Goal: Task Accomplishment & Management: Complete application form

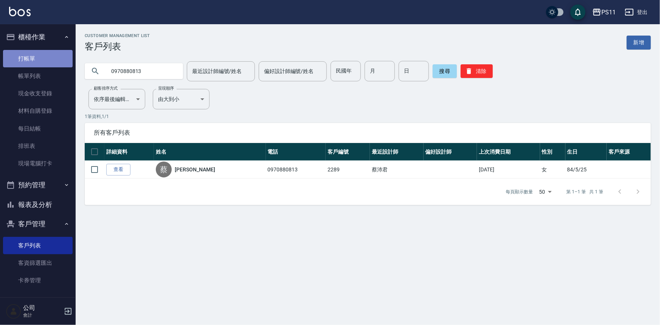
click at [59, 61] on link "打帳單" at bounding box center [38, 58] width 70 height 17
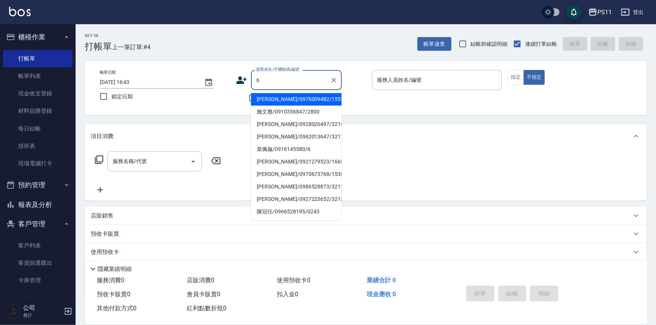
type input "施文雅/0910356847/2800"
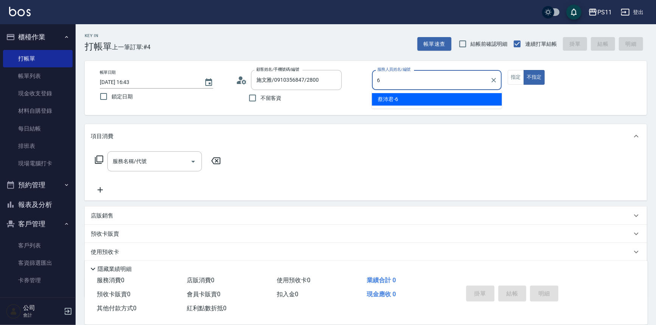
type input "[PERSON_NAME]6"
type button "false"
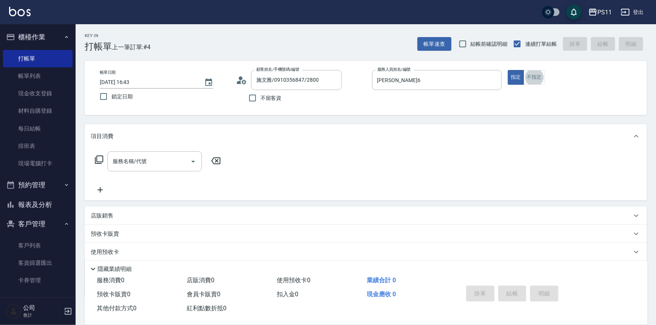
type input "菜佩龜/0916145580/6"
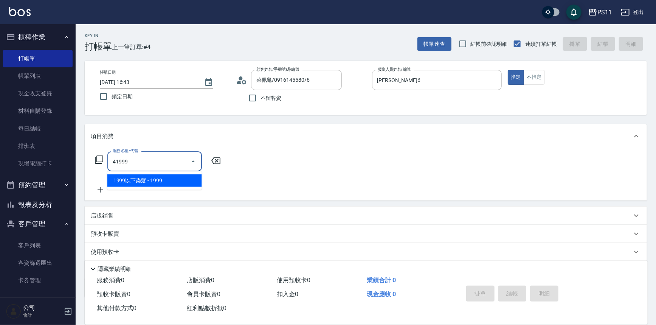
type input "1999以下染髮(41999)"
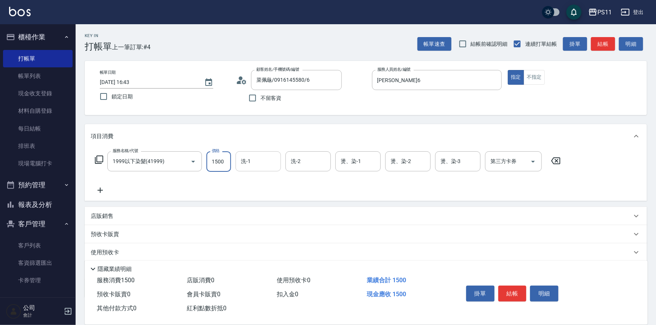
type input "1500"
type input "[PERSON_NAME]-31"
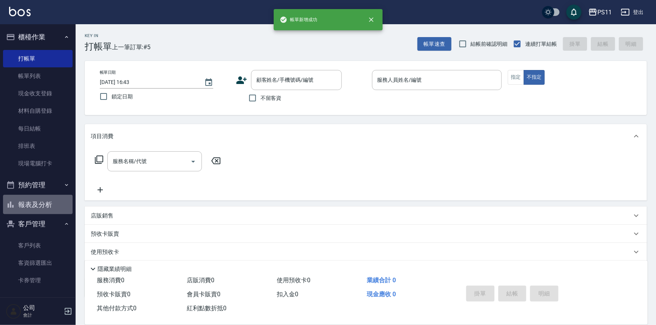
click at [45, 199] on button "報表及分析" at bounding box center [38, 205] width 70 height 20
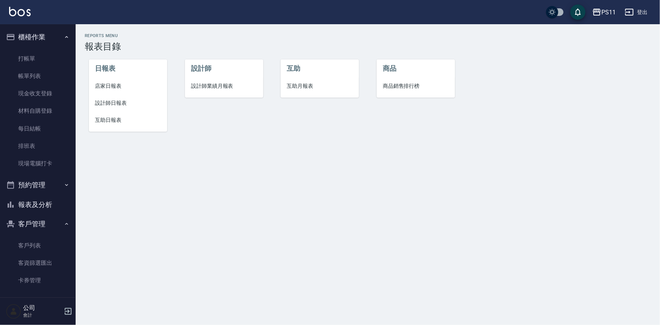
click at [105, 99] on span "設計師日報表" at bounding box center [128, 103] width 66 height 8
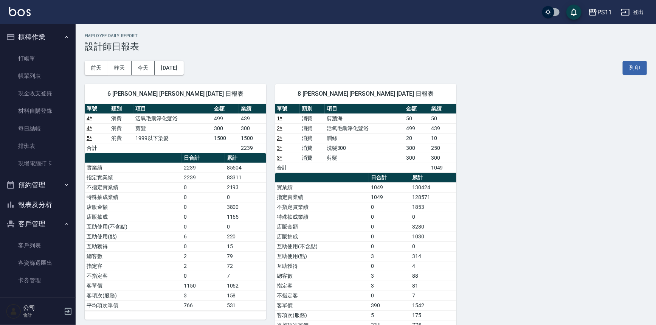
click at [47, 201] on button "報表及分析" at bounding box center [38, 205] width 70 height 20
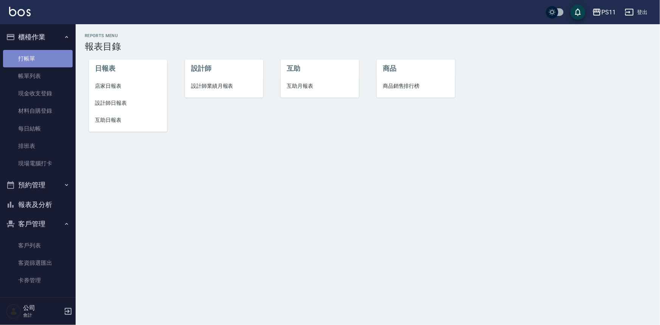
click at [50, 61] on link "打帳單" at bounding box center [38, 58] width 70 height 17
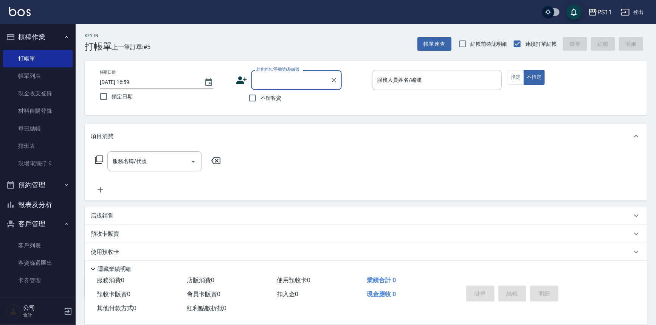
click at [280, 84] on input "顧客姓名/手機號碼/編號" at bounding box center [291, 79] width 73 height 13
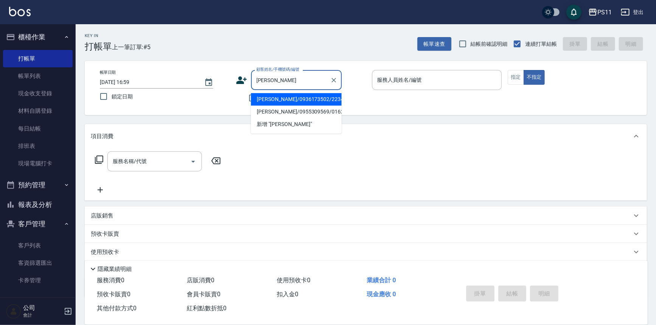
click at [278, 116] on li "[PERSON_NAME]/0955309569/0162" at bounding box center [296, 112] width 91 height 12
type input "[PERSON_NAME]/0955309569/0162"
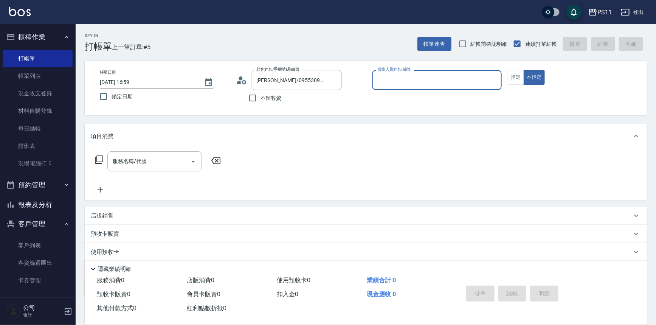
click at [399, 78] on input "服務人員姓名/編號" at bounding box center [437, 79] width 123 height 13
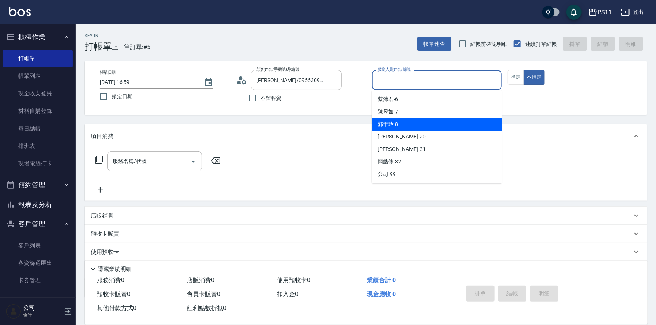
drag, startPoint x: 414, startPoint y: 127, endPoint x: 450, endPoint y: 110, distance: 39.4
click at [414, 125] on div "郭于玲 -8" at bounding box center [437, 124] width 130 height 12
type input "郭于玲-8"
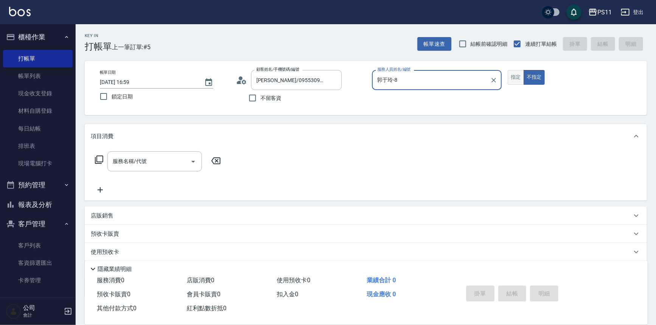
click at [514, 74] on button "指定" at bounding box center [516, 77] width 16 height 15
click at [99, 157] on icon at bounding box center [99, 159] width 9 height 9
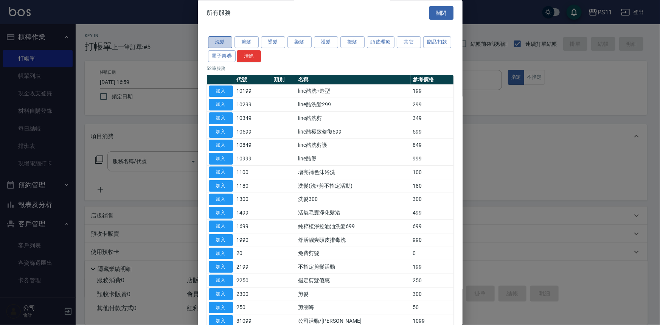
click at [225, 41] on button "洗髮" at bounding box center [220, 43] width 24 height 12
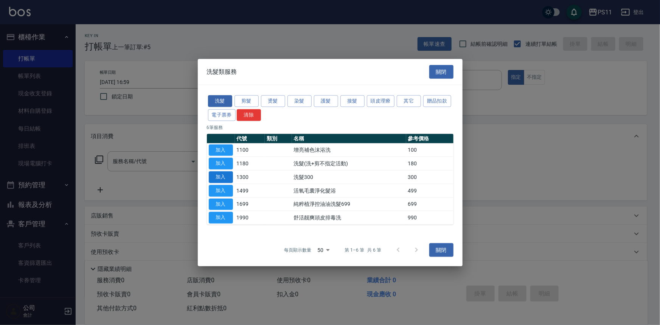
click at [233, 178] on button "加入" at bounding box center [221, 177] width 24 height 12
type input "洗髮300(1300)"
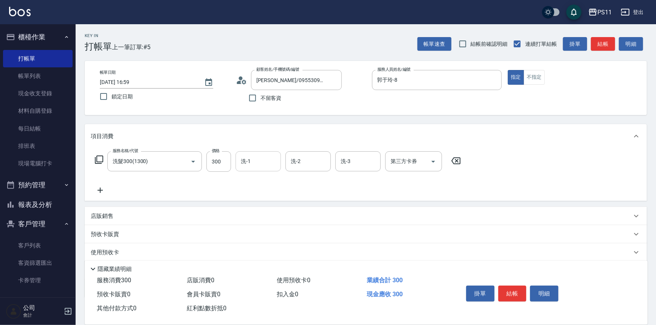
click at [248, 163] on input "洗-1" at bounding box center [258, 161] width 39 height 13
type input "[PERSON_NAME]-31"
click at [104, 185] on div "服務名稱/代號 洗髮300(1300) 服務名稱/代號 價格 300 價格 洗-1 [PERSON_NAME]-31 洗-1 洗-2 洗-2 洗-3 洗-3 …" at bounding box center [278, 172] width 375 height 43
click at [104, 188] on icon at bounding box center [100, 190] width 19 height 9
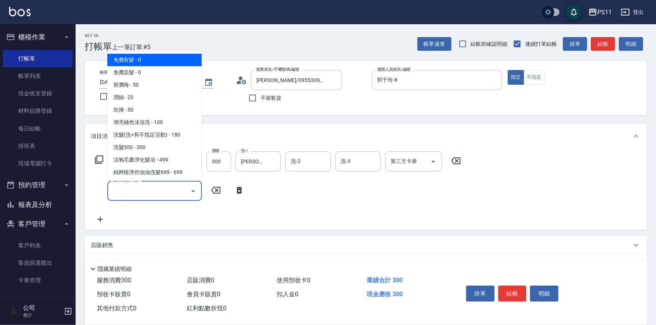
drag, startPoint x: 141, startPoint y: 189, endPoint x: 155, endPoint y: 168, distance: 25.4
click at [141, 189] on input "服務名稱/代號" at bounding box center [149, 190] width 76 height 13
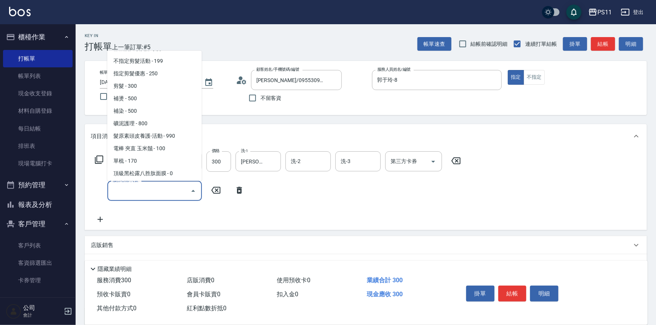
scroll to position [103, 0]
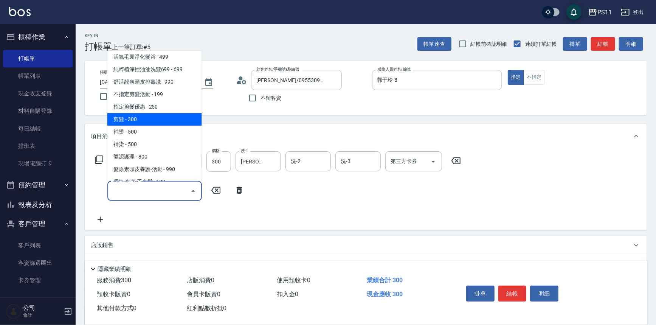
click at [170, 117] on span "剪髮 - 300" at bounding box center [154, 119] width 95 height 12
type input "剪髮(2300)"
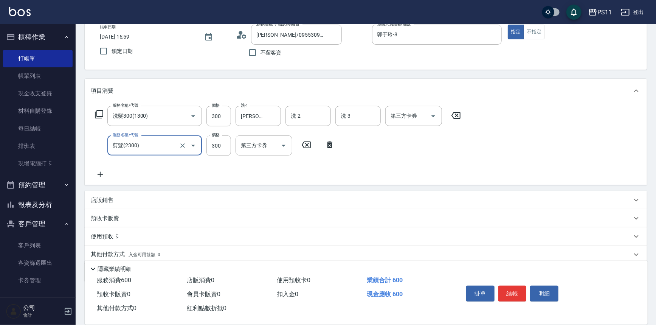
scroll to position [73, 0]
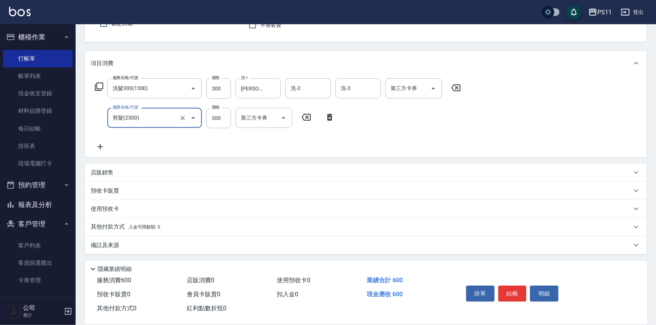
click at [113, 171] on div "店販銷售" at bounding box center [361, 173] width 541 height 8
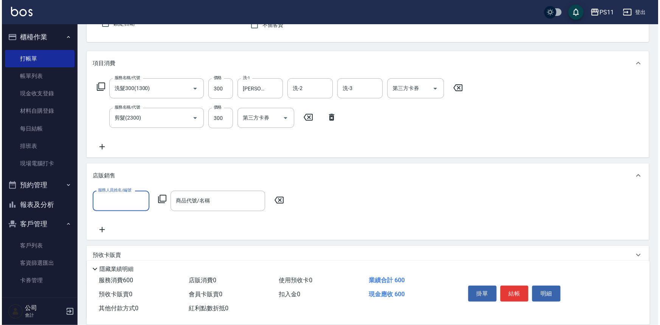
scroll to position [0, 0]
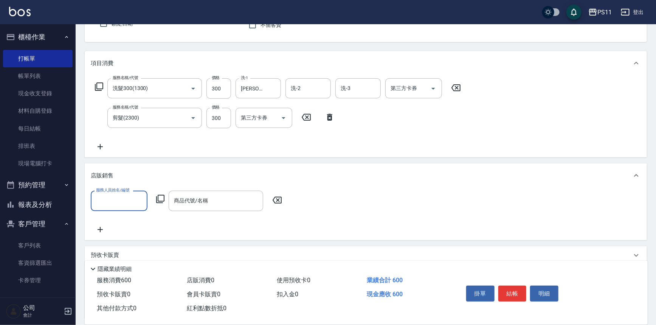
click at [123, 199] on input "服務人員姓名/編號" at bounding box center [119, 200] width 50 height 13
click at [135, 241] on div "郭于玲 -8" at bounding box center [119, 245] width 57 height 12
type input "郭于玲-8"
click at [160, 196] on icon at bounding box center [160, 198] width 9 height 9
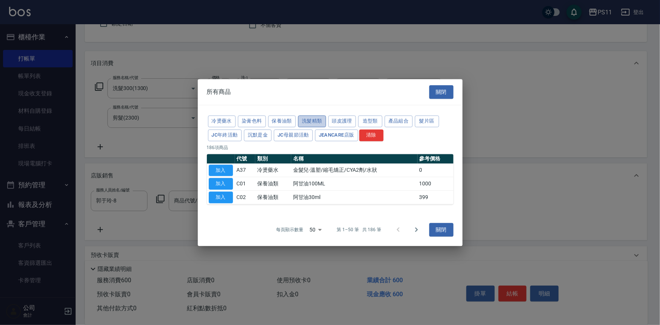
click at [310, 117] on button "洗髮精類" at bounding box center [312, 121] width 28 height 12
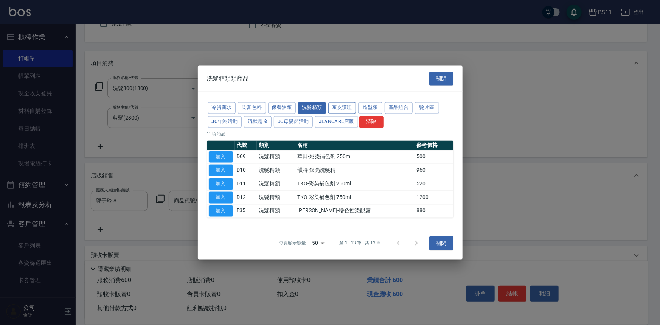
click at [329, 110] on button "頭皮護理" at bounding box center [342, 108] width 28 height 12
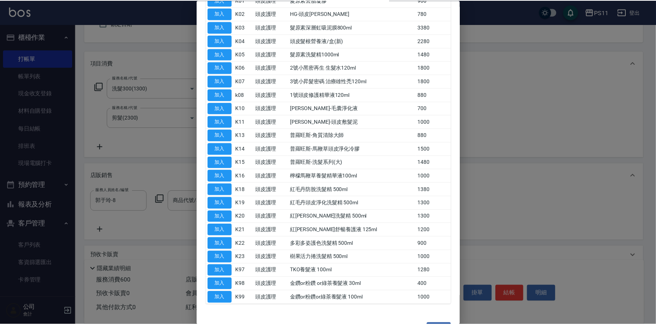
scroll to position [103, 0]
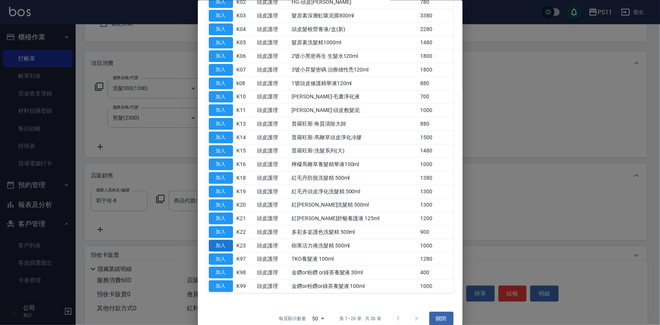
click at [225, 245] on button "加入" at bounding box center [221, 245] width 24 height 12
type input "樹果活力捲洗髮精 500ml"
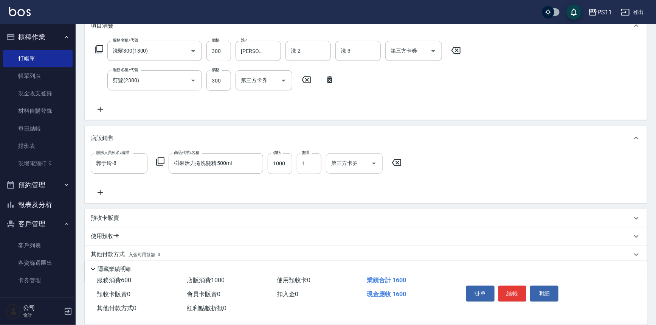
scroll to position [138, 0]
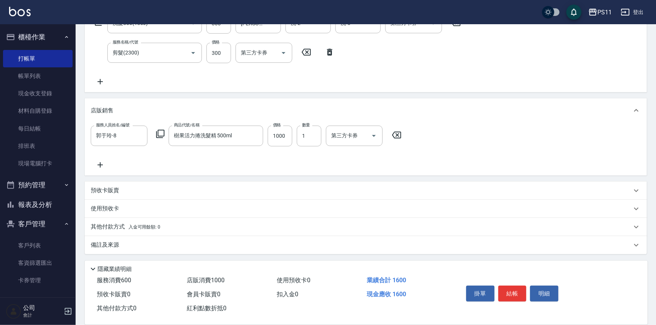
click at [134, 226] on span "入金可用餘額: 0" at bounding box center [145, 226] width 32 height 5
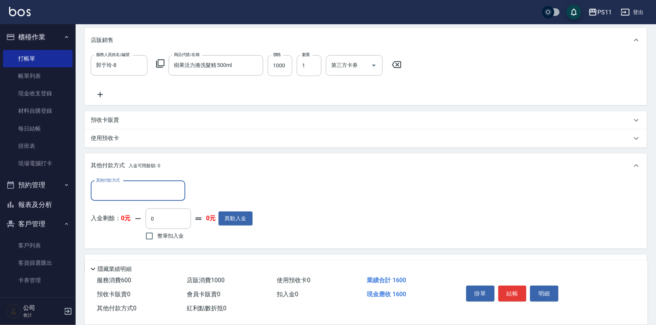
scroll to position [209, 0]
click at [150, 182] on div "其他付款方式" at bounding box center [138, 190] width 95 height 20
drag, startPoint x: 143, startPoint y: 230, endPoint x: 183, endPoint y: 220, distance: 41.5
click at [144, 230] on span "信用卡" at bounding box center [138, 234] width 95 height 12
type input "信用卡"
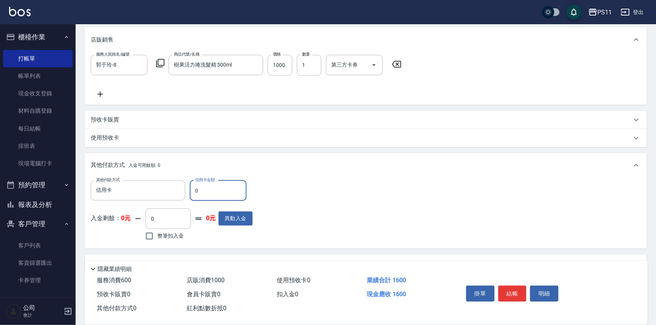
drag, startPoint x: 236, startPoint y: 192, endPoint x: 120, endPoint y: 209, distance: 117.8
click at [112, 207] on div "其他付款方式 信用卡 其他付款方式 信用卡金額 0 信用卡金額 入金剩餘： 0元 0 ​ 整筆扣入金 0元 異動入金" at bounding box center [172, 211] width 162 height 62
type input "1600"
click at [504, 286] on button "結帳" at bounding box center [512, 294] width 28 height 16
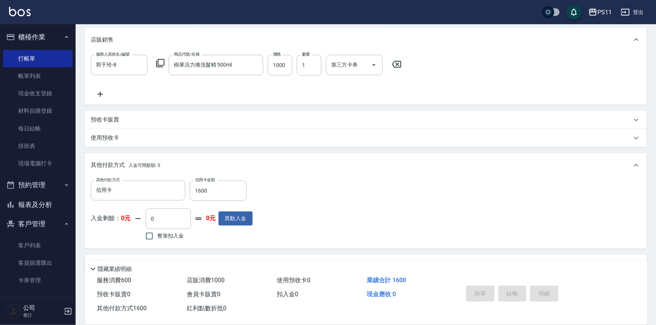
type input "[DATE] 17:00"
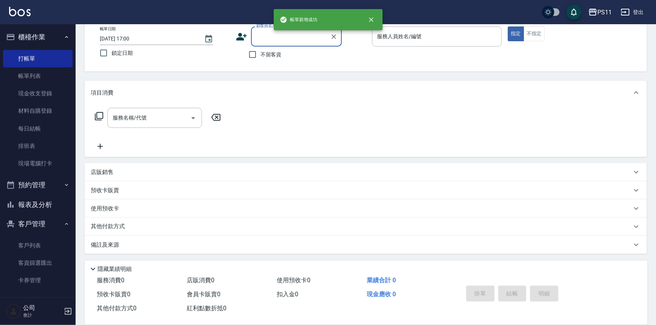
scroll to position [0, 0]
